Goal: Find specific page/section: Find specific page/section

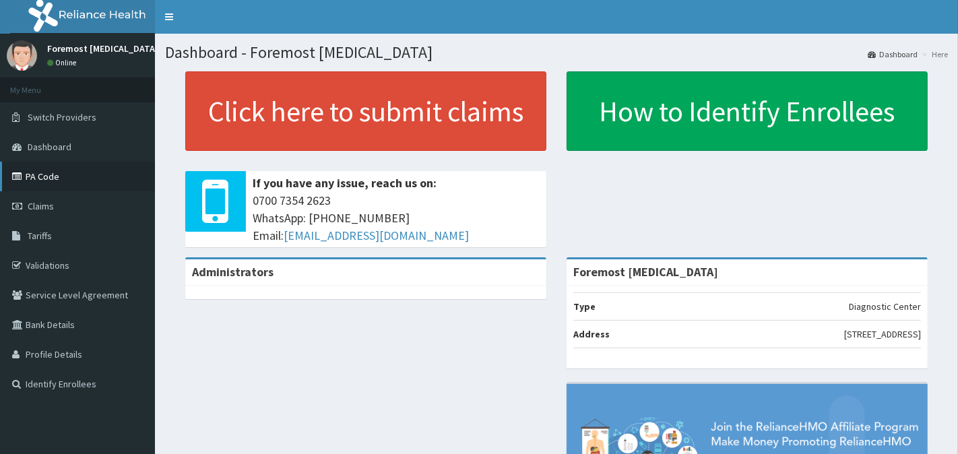
click at [35, 168] on link "PA Code" at bounding box center [77, 177] width 155 height 30
